Goal: Task Accomplishment & Management: Complete application form

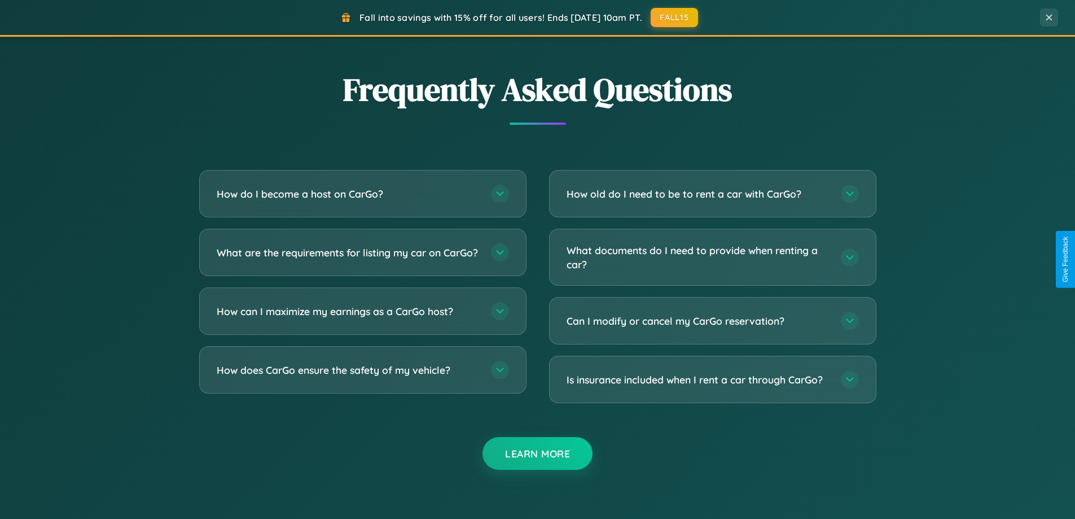
scroll to position [2172, 0]
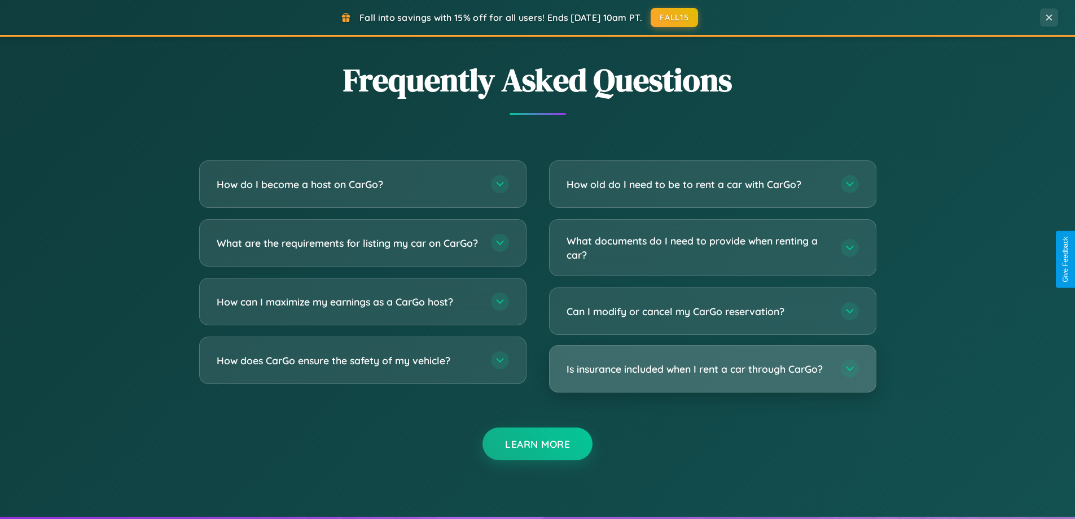
click at [712, 369] on h3 "Is insurance included when I rent a car through CarGo?" at bounding box center [698, 369] width 263 height 14
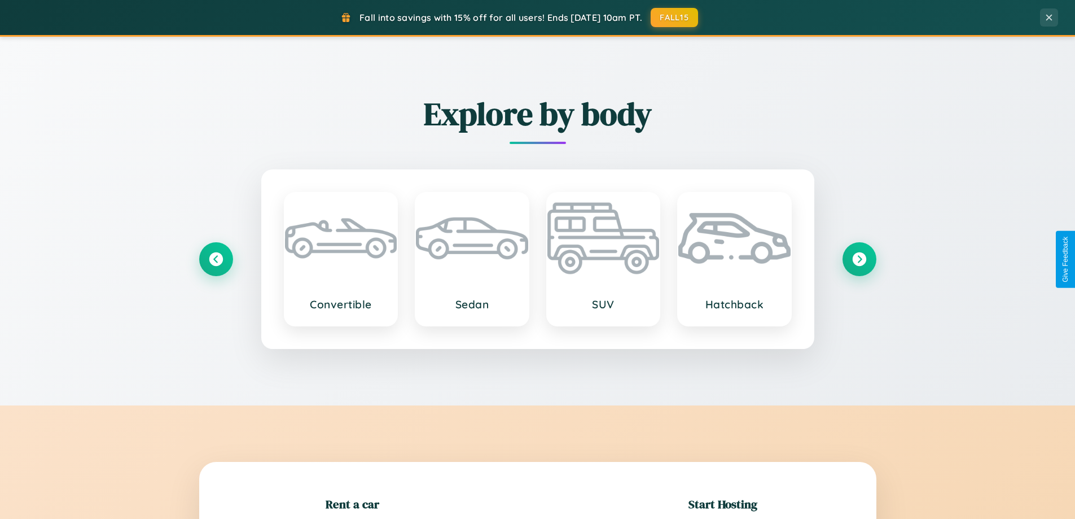
scroll to position [244, 0]
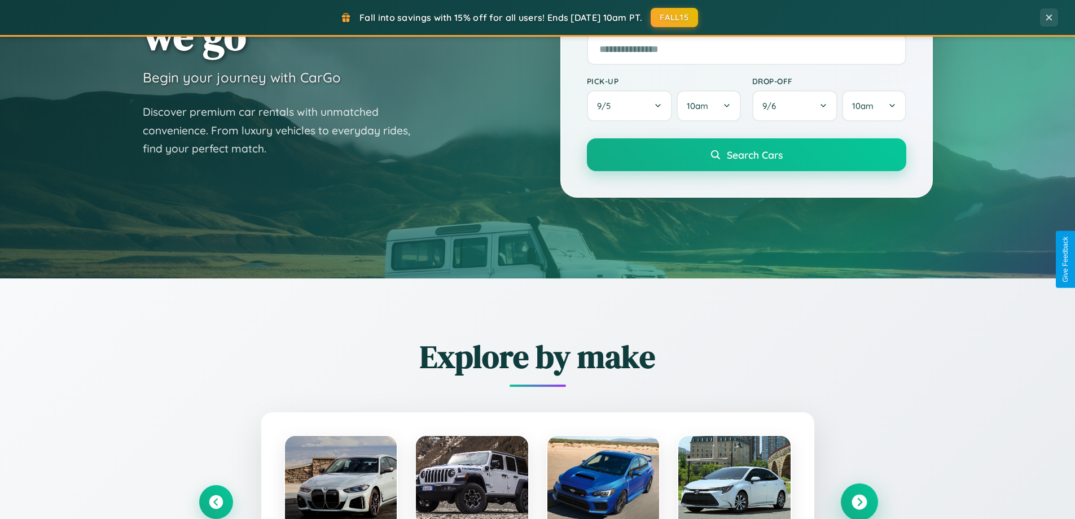
click at [859, 502] on icon at bounding box center [859, 501] width 15 height 15
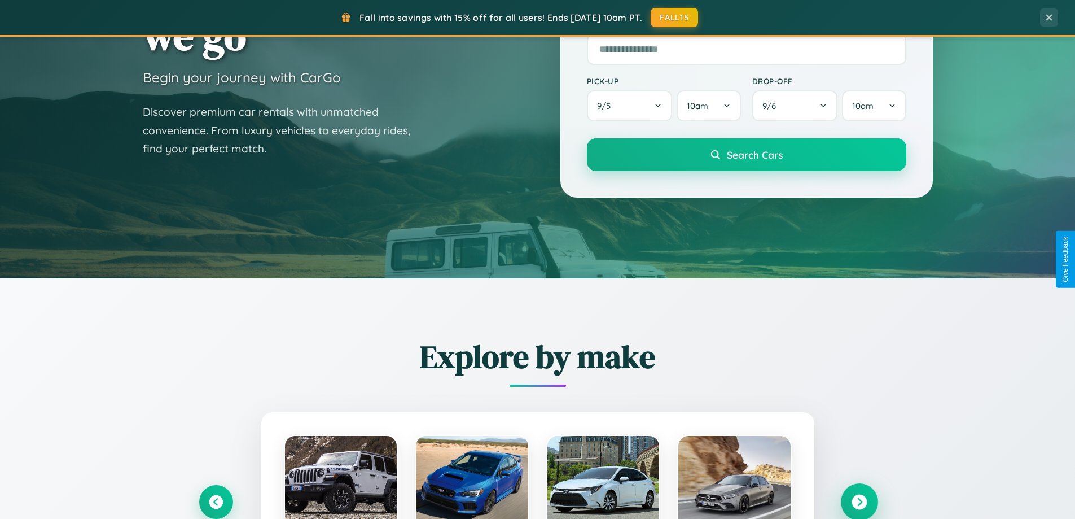
click at [859, 501] on icon at bounding box center [859, 501] width 15 height 15
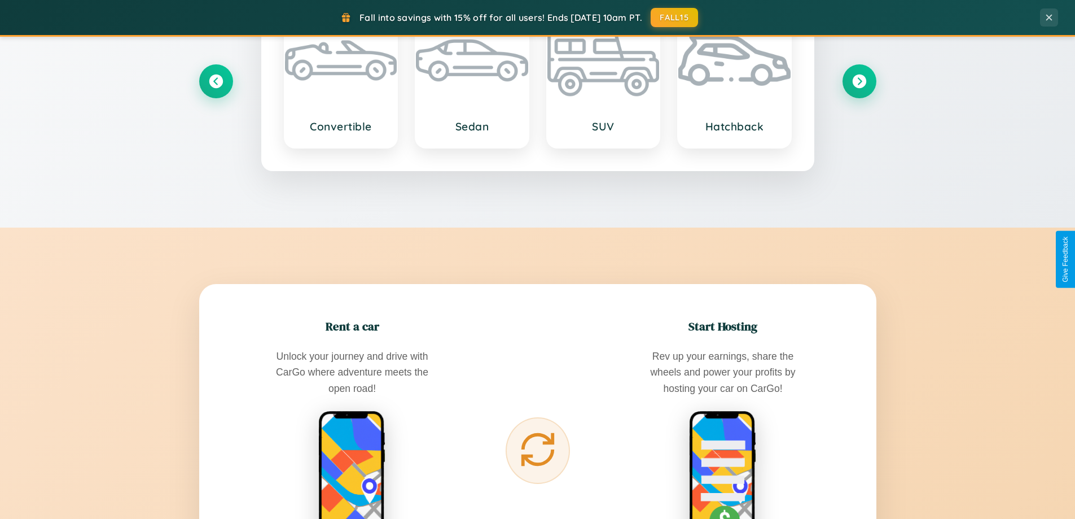
scroll to position [1813, 0]
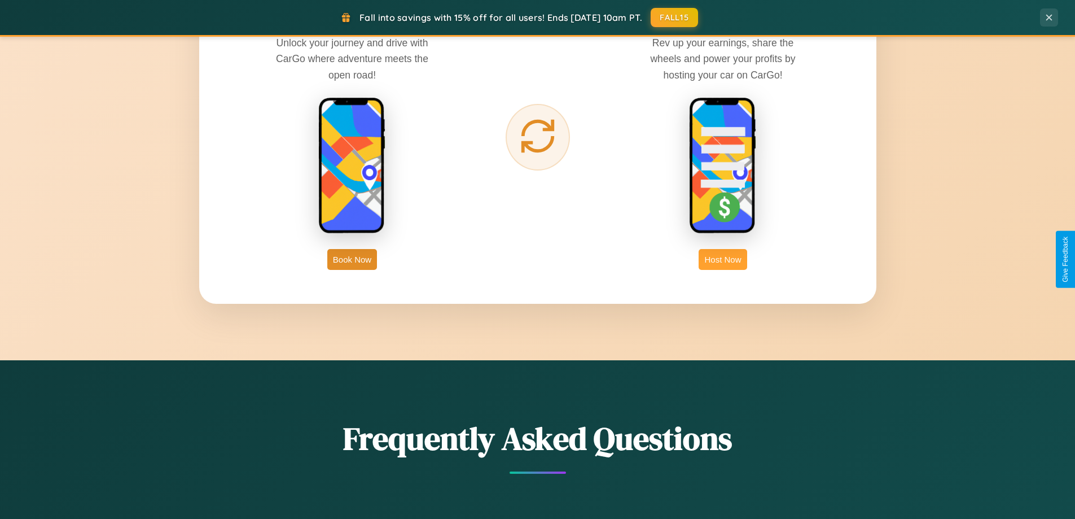
click at [723, 259] on button "Host Now" at bounding box center [723, 259] width 48 height 21
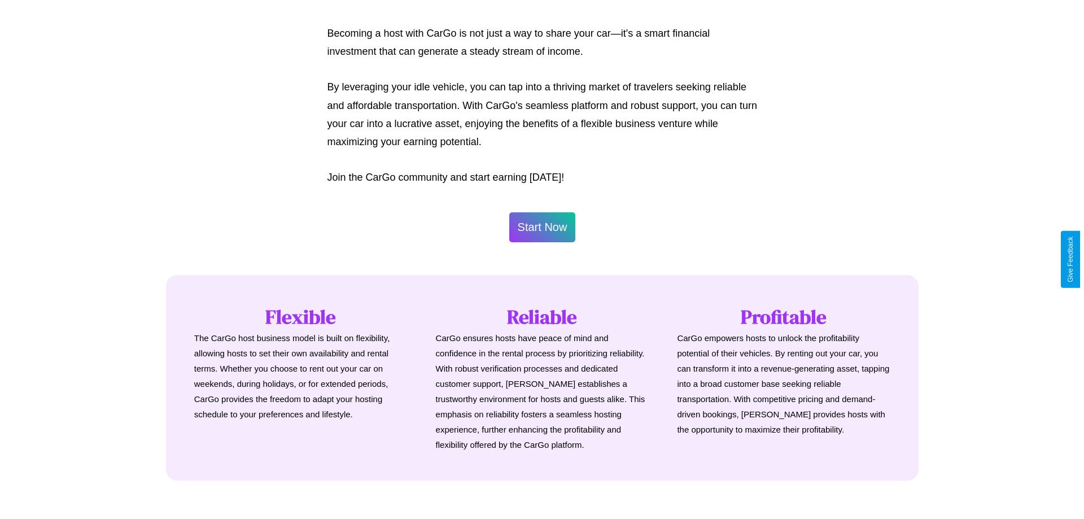
scroll to position [545, 0]
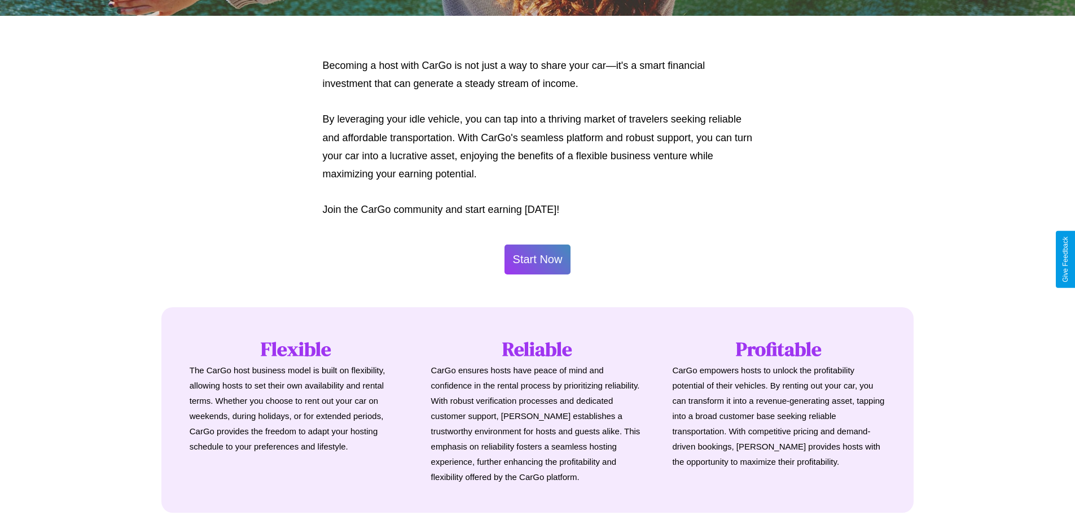
click at [537, 259] on button "Start Now" at bounding box center [538, 259] width 67 height 30
